Goal: Check status: Check status

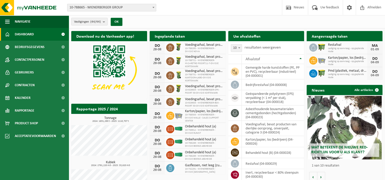
click at [36, 38] on link "Dashboard" at bounding box center [34, 34] width 69 height 13
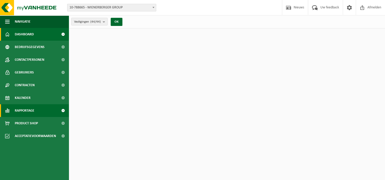
click at [37, 113] on link "Rapportage" at bounding box center [34, 110] width 69 height 13
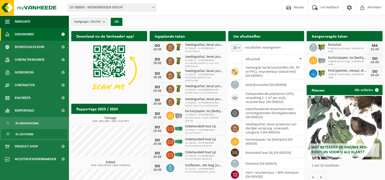
click at [26, 133] on span "In lijstvorm" at bounding box center [25, 135] width 18 height 10
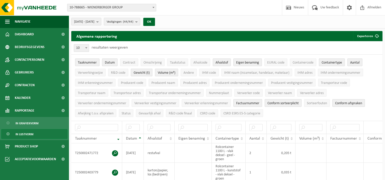
click at [23, 133] on span "In lijstvorm" at bounding box center [25, 135] width 18 height 10
click at [118, 9] on span "10-788665 - WIENERBERGER GROUP" at bounding box center [111, 7] width 89 height 7
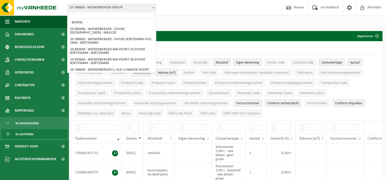
scroll to position [158, 0]
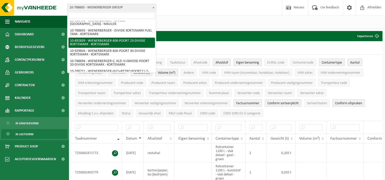
select select "115498"
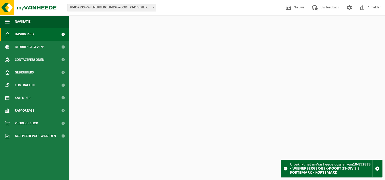
click at [135, 9] on span "10-892839 - WIENERBERGER-BSK-POORT 23-DIVISIE KORTEMARK - KORTEMARK" at bounding box center [111, 7] width 89 height 7
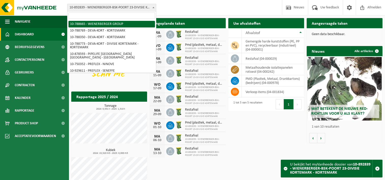
click at [186, 12] on div "Vestiging: 10-788665 - WIENERBERGER GROUP 10-788769 - DEVA-KORT - KORTEMARK 10-…" at bounding box center [192, 8] width 385 height 16
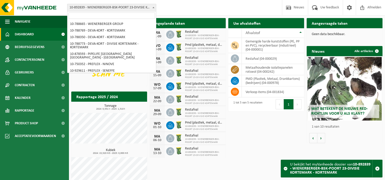
click at [151, 8] on span "10-892839 - WIENERBERGER-BSK-POORT 23-DIVISIE KORTEMARK - KORTEMARK" at bounding box center [111, 7] width 89 height 7
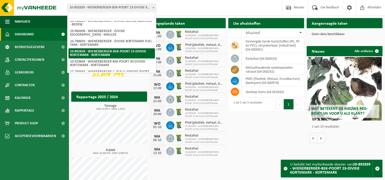
click at [175, 4] on div "Vestiging: 10-788665 - WIENERBERGER GROUP 10-788769 - DEVA-KORT - KORTEMARK 10-…" at bounding box center [192, 8] width 385 height 16
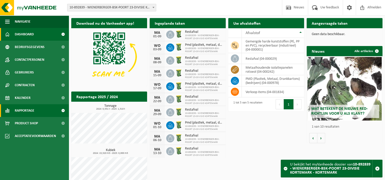
click at [34, 108] on span "Rapportage" at bounding box center [25, 110] width 20 height 13
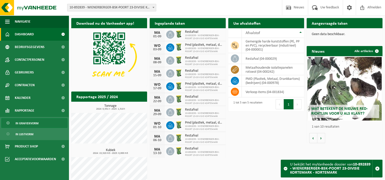
click at [36, 120] on span "In grafiekvorm" at bounding box center [27, 124] width 23 height 10
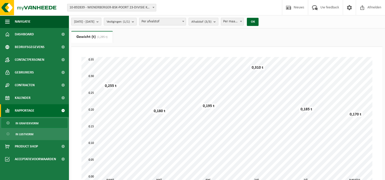
click at [101, 23] on button "2025-03-01 - 2025-08-28" at bounding box center [86, 22] width 30 height 8
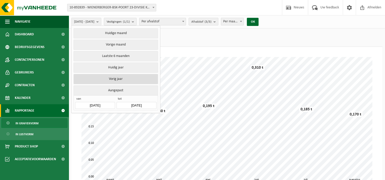
click at [121, 79] on button "Vorig jaar" at bounding box center [116, 79] width 84 height 10
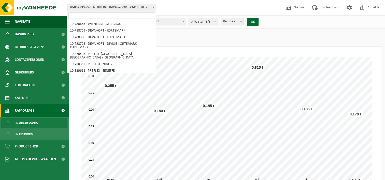
click at [143, 9] on span "10-892839 - WIENERBERGER-BSK-POORT 23-DIVISIE KORTEMARK - KORTEMARK" at bounding box center [111, 7] width 89 height 7
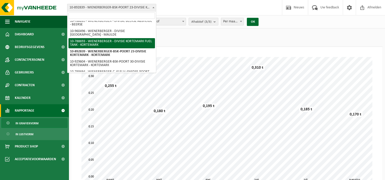
select select "29231"
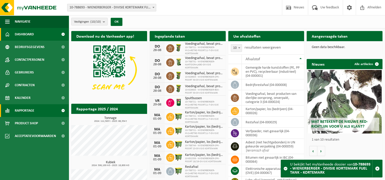
click at [34, 111] on span "Rapportage" at bounding box center [25, 110] width 20 height 13
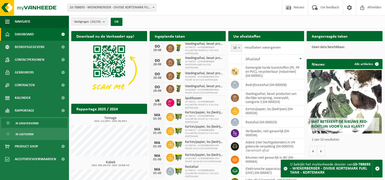
click at [30, 125] on span "In grafiekvorm" at bounding box center [27, 124] width 23 height 10
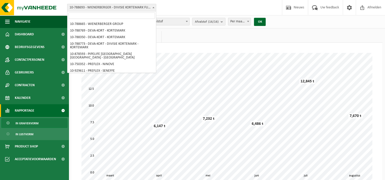
click at [125, 9] on span "10-788693 - WIENERBERGER - DIVISIE KORTEMARK FUEL TANK - KORTEMARK" at bounding box center [111, 7] width 89 height 7
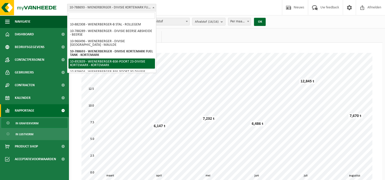
select select "115498"
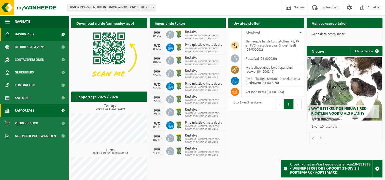
click at [37, 112] on link "Rapportage" at bounding box center [34, 110] width 69 height 13
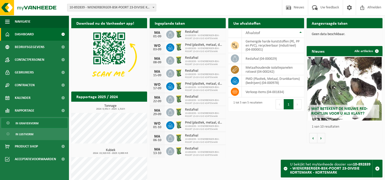
click at [37, 123] on span "In grafiekvorm" at bounding box center [27, 124] width 23 height 10
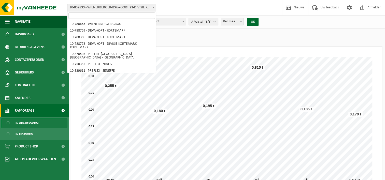
click at [114, 8] on span "10-892839 - WIENERBERGER-BSK-POORT 23-DIVISIE KORTEMARK - KORTEMARK" at bounding box center [111, 7] width 89 height 7
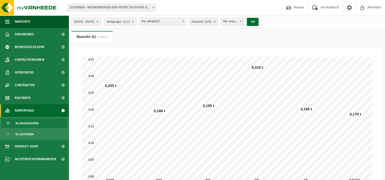
select select "134055"
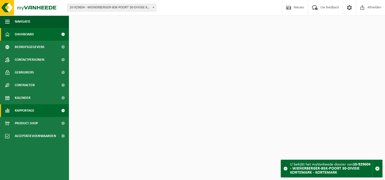
click at [37, 114] on link "Rapportage" at bounding box center [34, 110] width 69 height 13
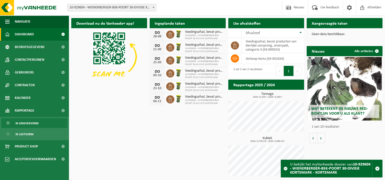
click at [44, 123] on link "In grafiekvorm" at bounding box center [34, 123] width 66 height 10
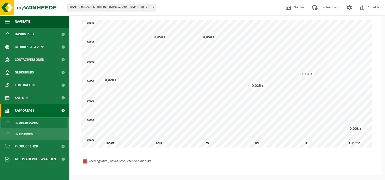
scroll to position [76, 0]
